Goal: Information Seeking & Learning: Check status

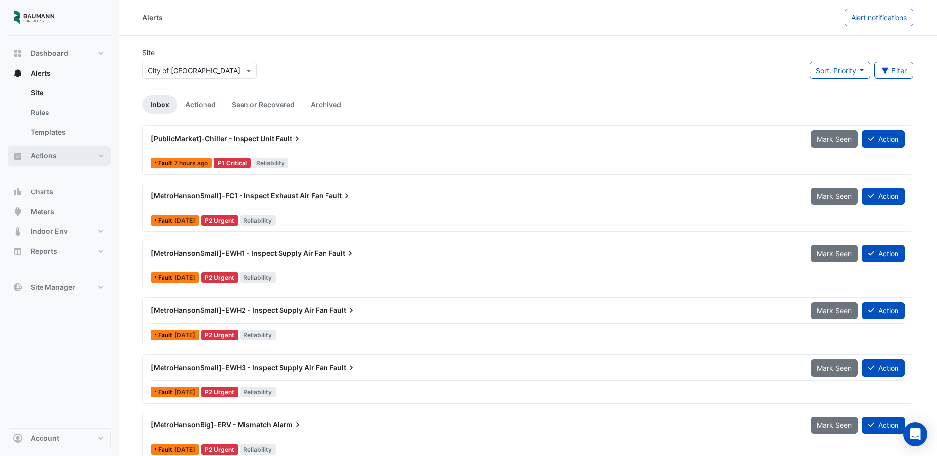
click at [60, 154] on button "Actions" at bounding box center [59, 156] width 103 height 20
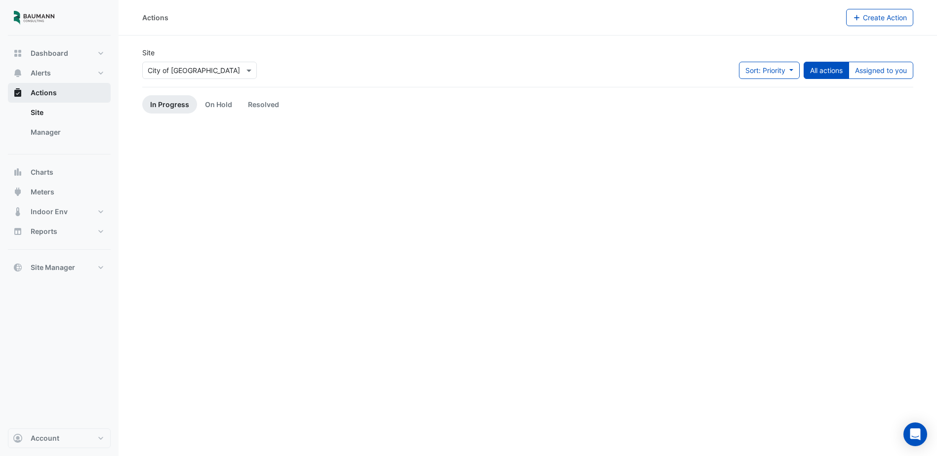
click at [46, 87] on button "Actions" at bounding box center [59, 93] width 103 height 20
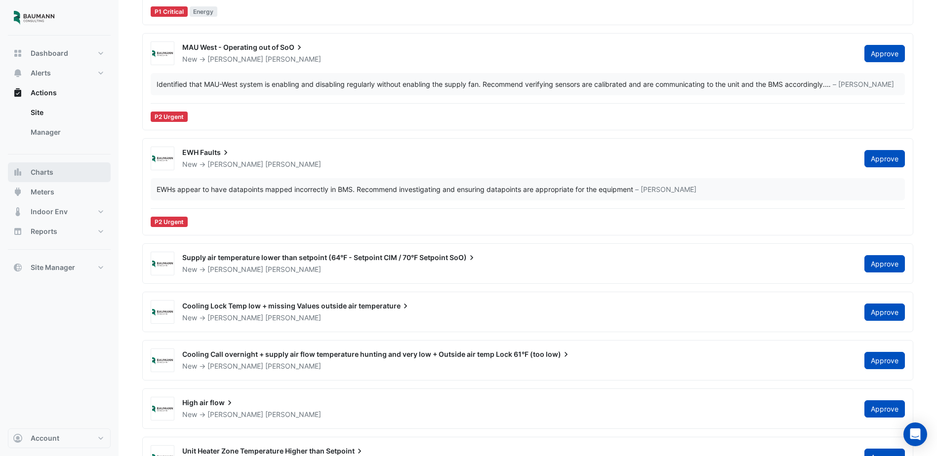
click at [69, 176] on button "Charts" at bounding box center [59, 172] width 103 height 20
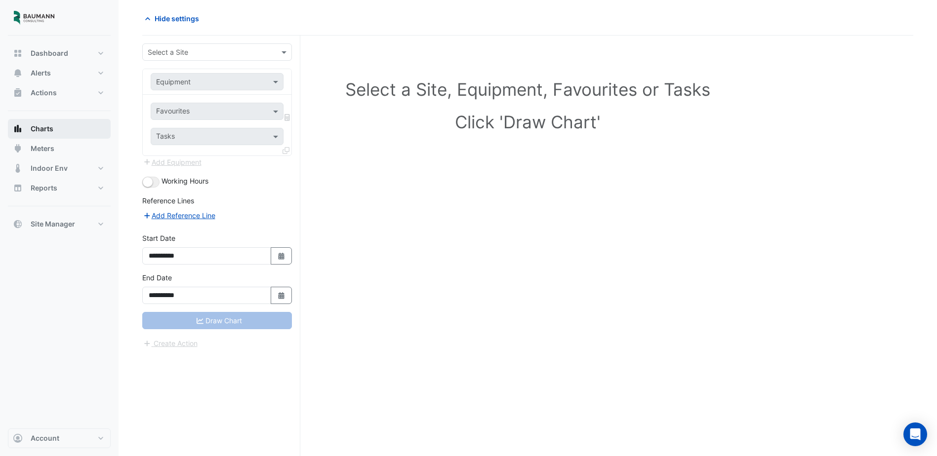
scroll to position [38, 0]
click at [233, 52] on input "text" at bounding box center [207, 52] width 119 height 10
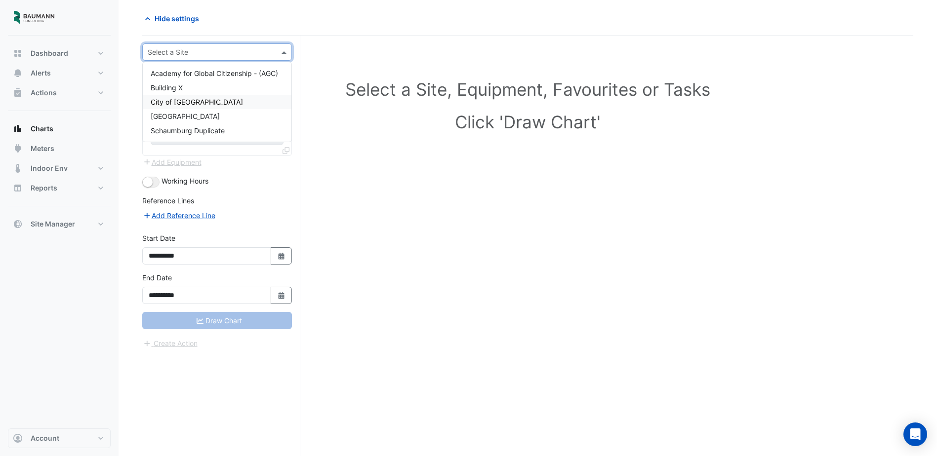
click at [210, 101] on div "City of [GEOGRAPHIC_DATA]" at bounding box center [217, 102] width 149 height 14
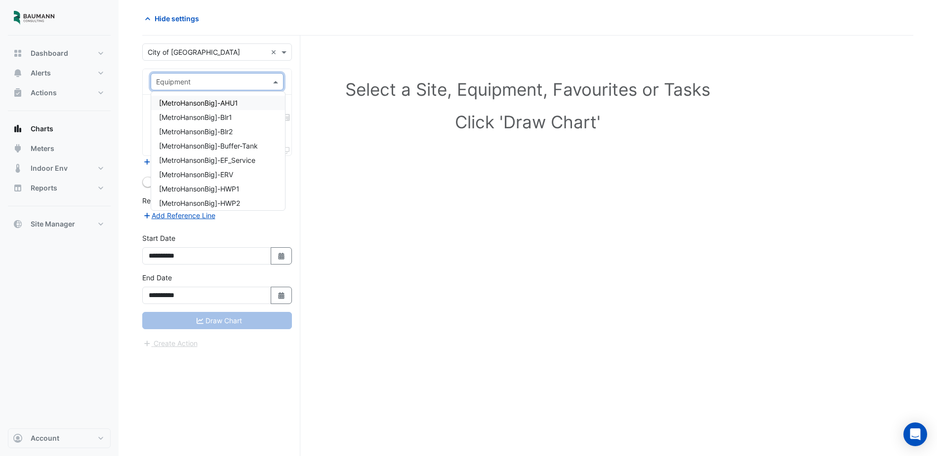
click at [239, 82] on input "text" at bounding box center [207, 82] width 102 height 10
click at [235, 151] on div "[PublicMarket]-FCU1" at bounding box center [218, 154] width 134 height 14
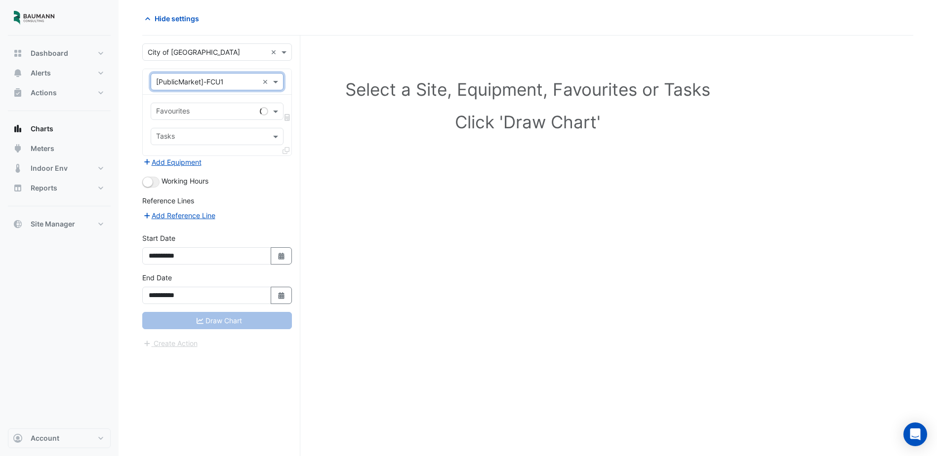
click at [241, 82] on input "text" at bounding box center [207, 82] width 102 height 10
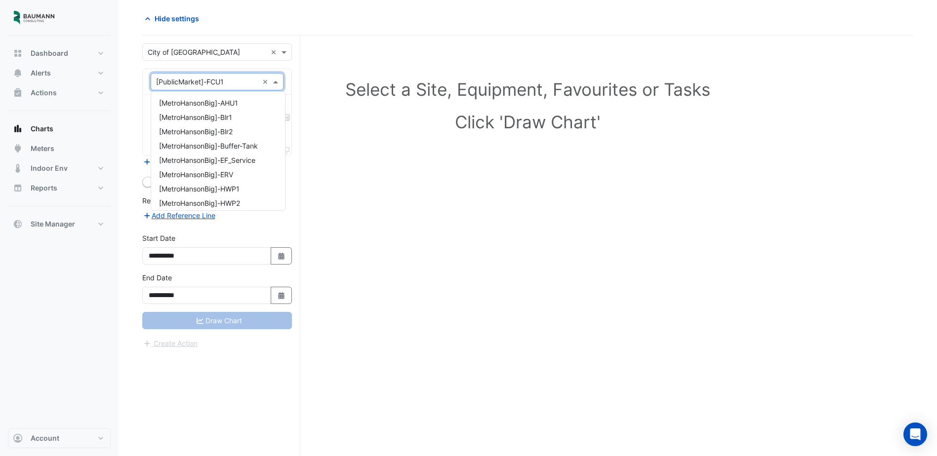
scroll to position [1093, 0]
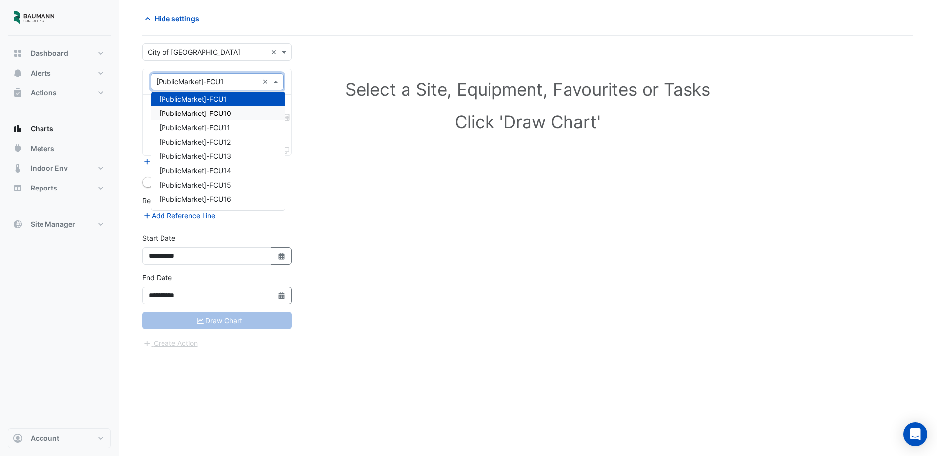
click at [232, 115] on div "[PublicMarket]-FCU10" at bounding box center [218, 113] width 134 height 14
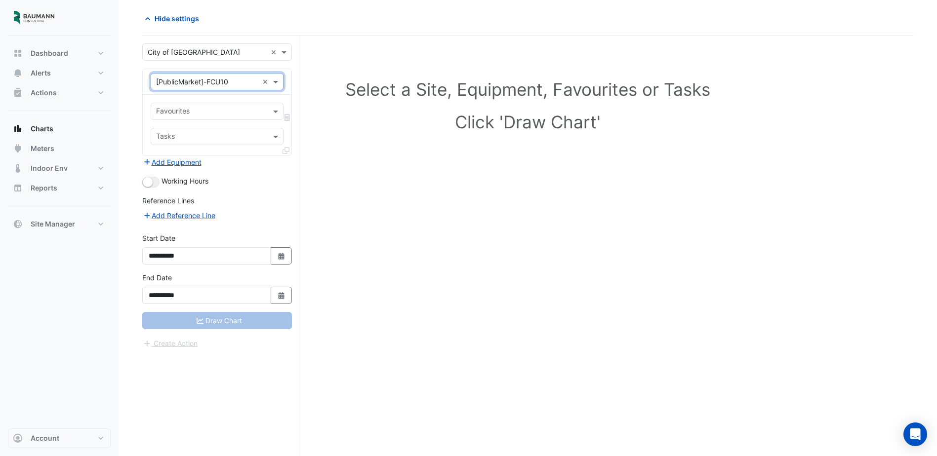
click at [241, 81] on input "text" at bounding box center [207, 82] width 102 height 10
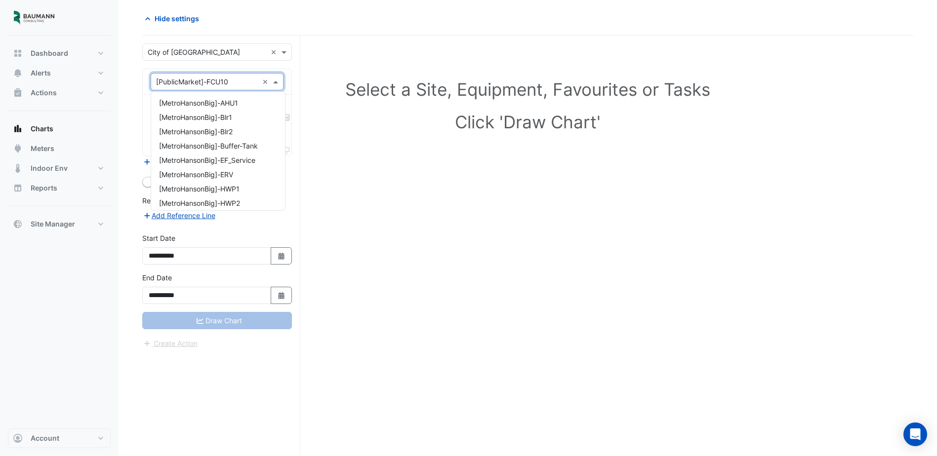
scroll to position [1107, 0]
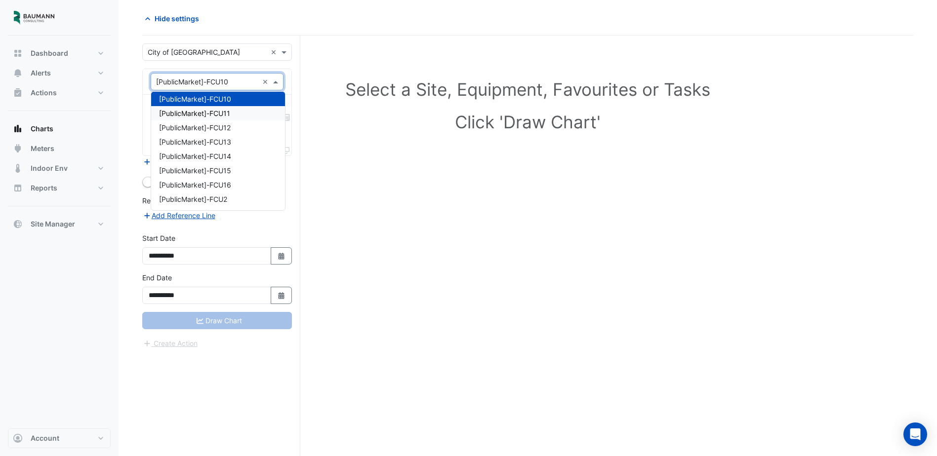
click at [229, 111] on span "[PublicMarket]-FCU11" at bounding box center [194, 113] width 71 height 8
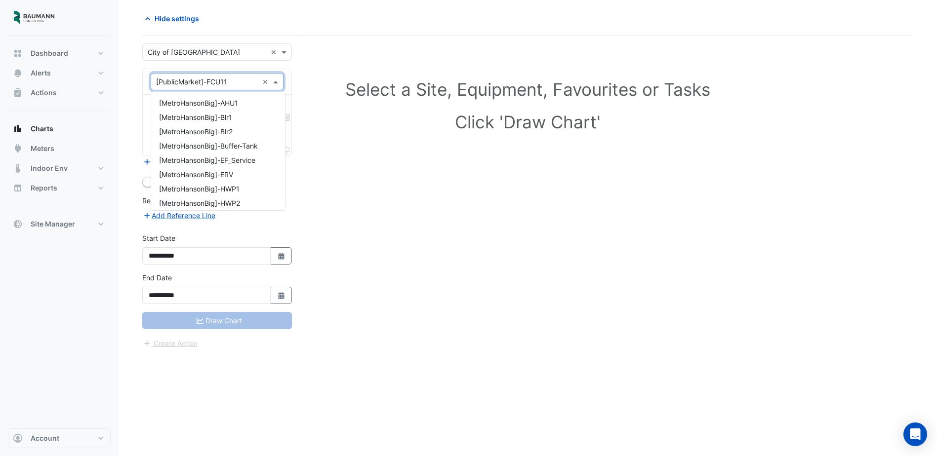
click at [240, 81] on input "text" at bounding box center [207, 82] width 102 height 10
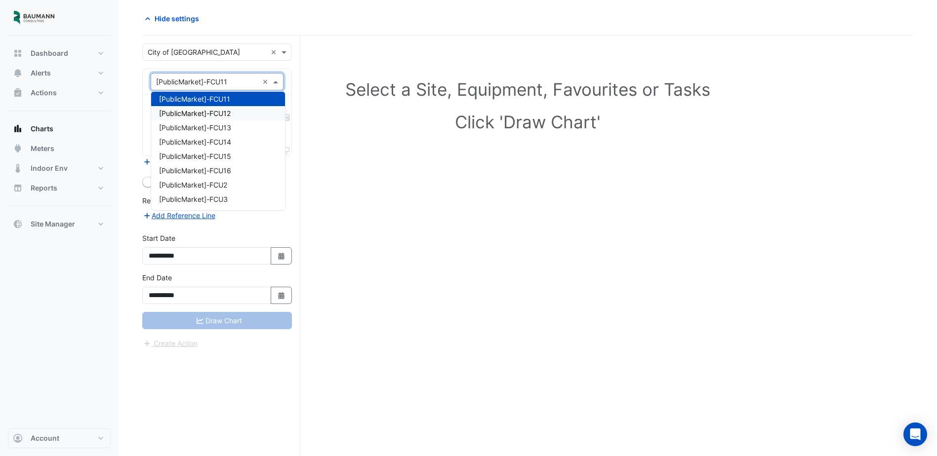
scroll to position [1022, 0]
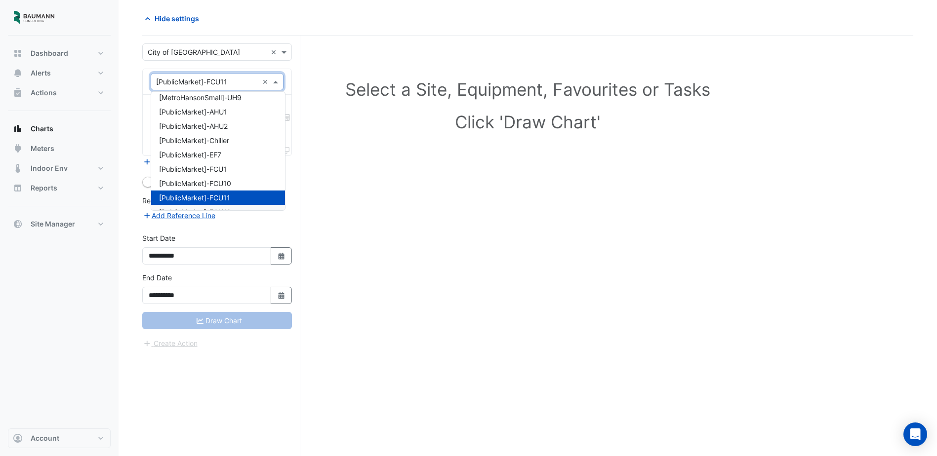
click at [374, 226] on div "Select a Site, Equipment, Favourites or Tasks Click 'Draw Chart'" at bounding box center [527, 246] width 771 height 421
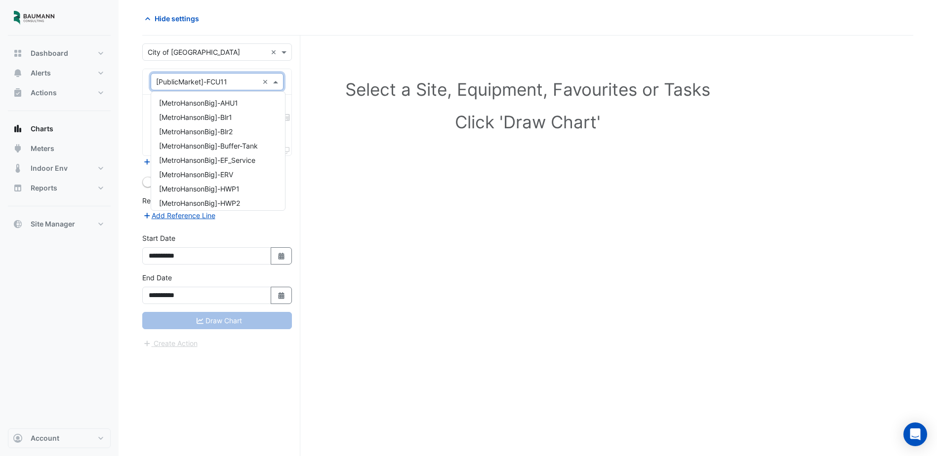
click at [209, 79] on input "text" at bounding box center [207, 82] width 102 height 10
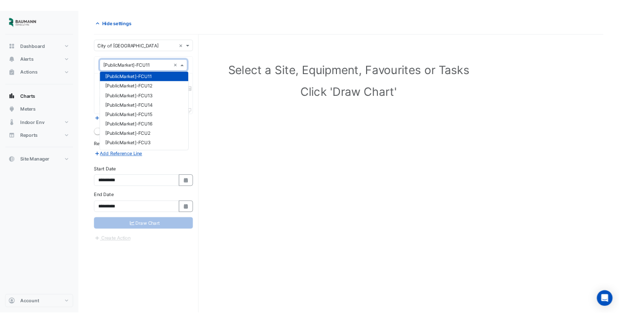
scroll to position [1072, 0]
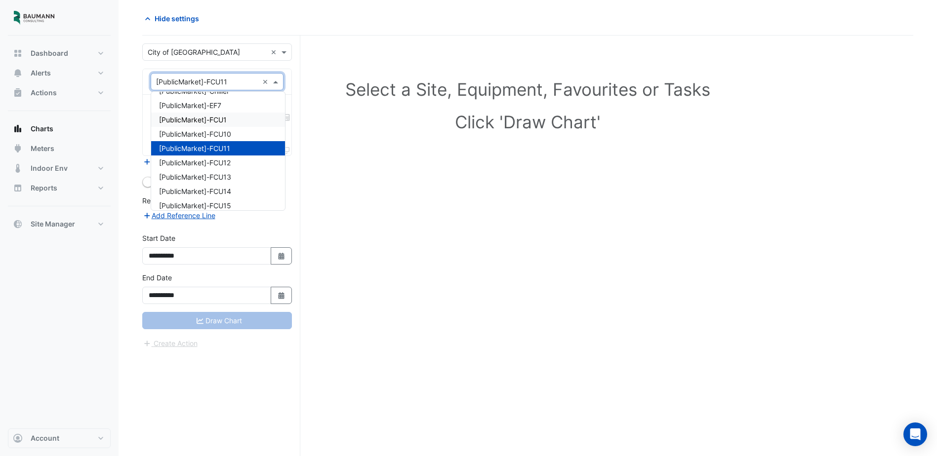
click at [227, 122] on span "[PublicMarket]-FCU1" at bounding box center [193, 120] width 68 height 8
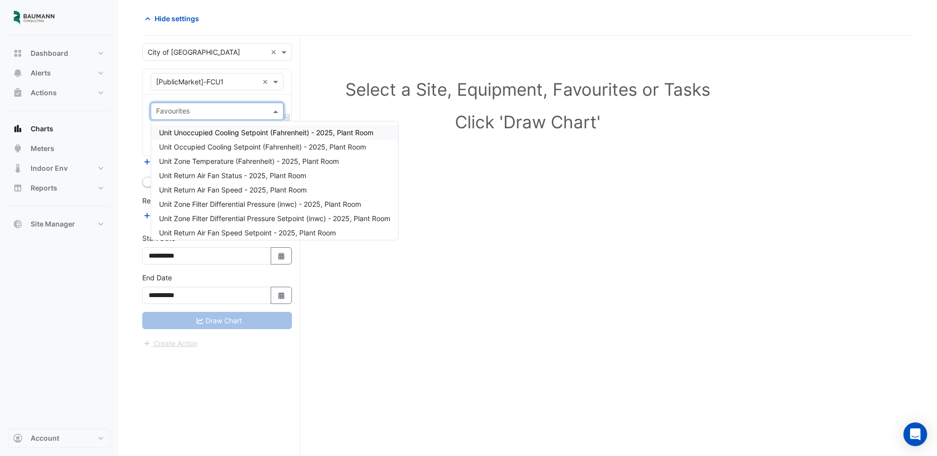
click at [226, 108] on input "text" at bounding box center [211, 112] width 111 height 10
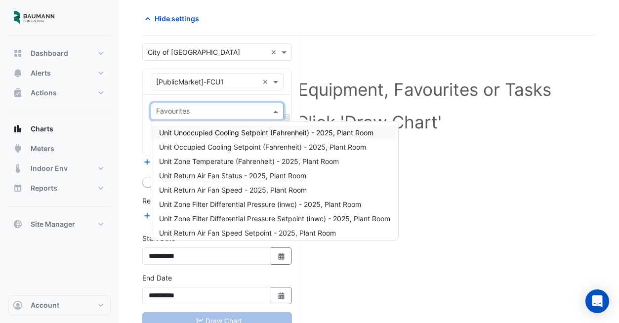
click at [379, 82] on h1 "Select a Site, Equipment, Favourites or Tasks" at bounding box center [368, 89] width 409 height 21
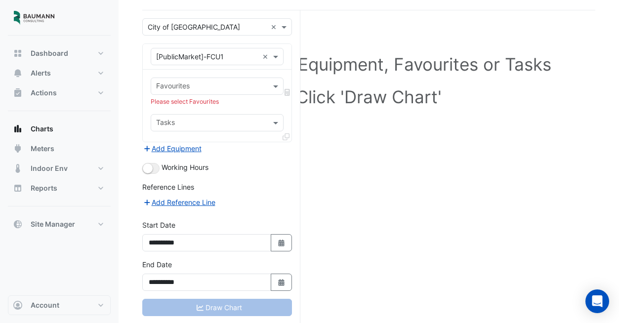
scroll to position [83, 0]
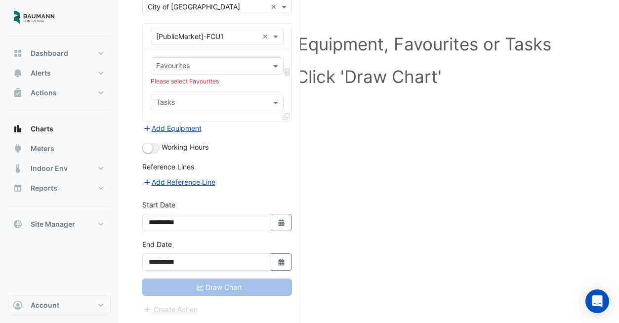
click at [242, 40] on input "text" at bounding box center [207, 37] width 102 height 10
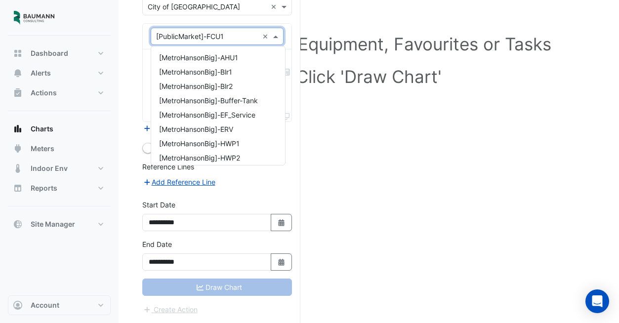
scroll to position [1093, 0]
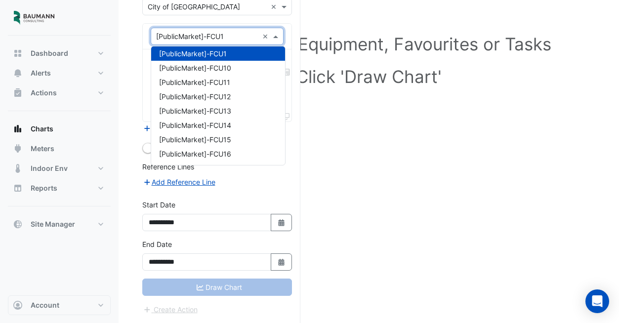
click at [242, 40] on input "text" at bounding box center [207, 37] width 102 height 10
click at [343, 60] on div "Select a Site, Equipment, Favourites or Tasks Click 'Draw Chart'" at bounding box center [368, 62] width 441 height 121
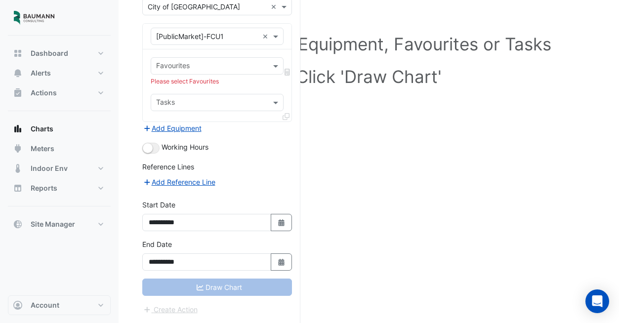
click at [233, 71] on input "text" at bounding box center [211, 67] width 111 height 10
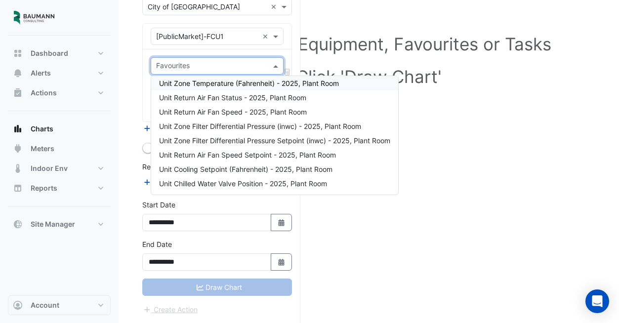
scroll to position [38, 0]
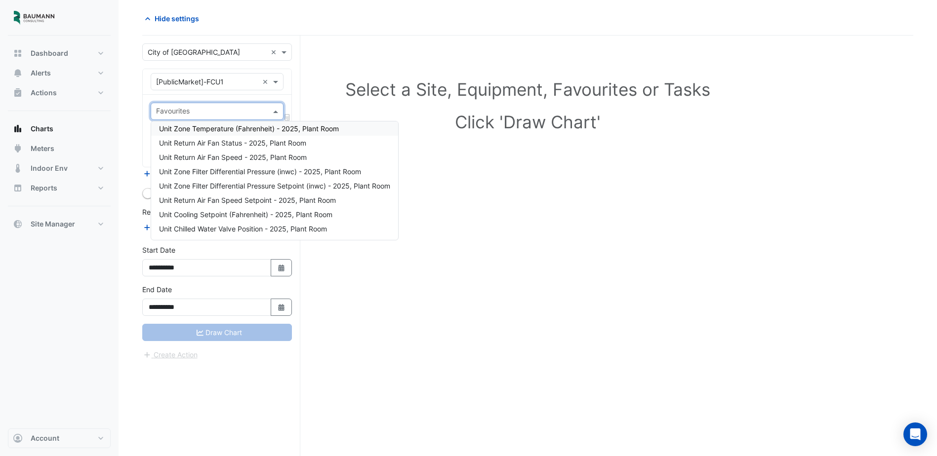
click at [223, 134] on div "Unit Zone Temperature (Fahrenheit) - 2025, Plant Room" at bounding box center [274, 128] width 247 height 14
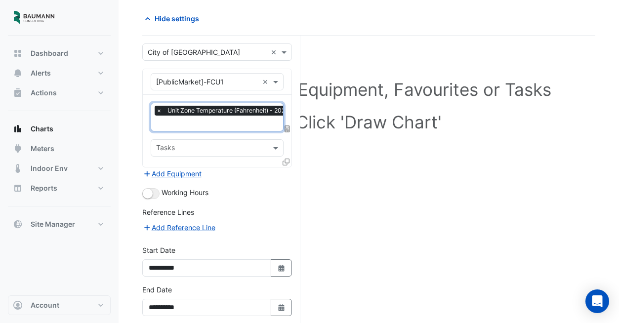
click at [401, 204] on div "Select a Site, Equipment, Favourites or Tasks Click 'Draw Chart'" at bounding box center [368, 202] width 453 height 333
